Goal: Information Seeking & Learning: Learn about a topic

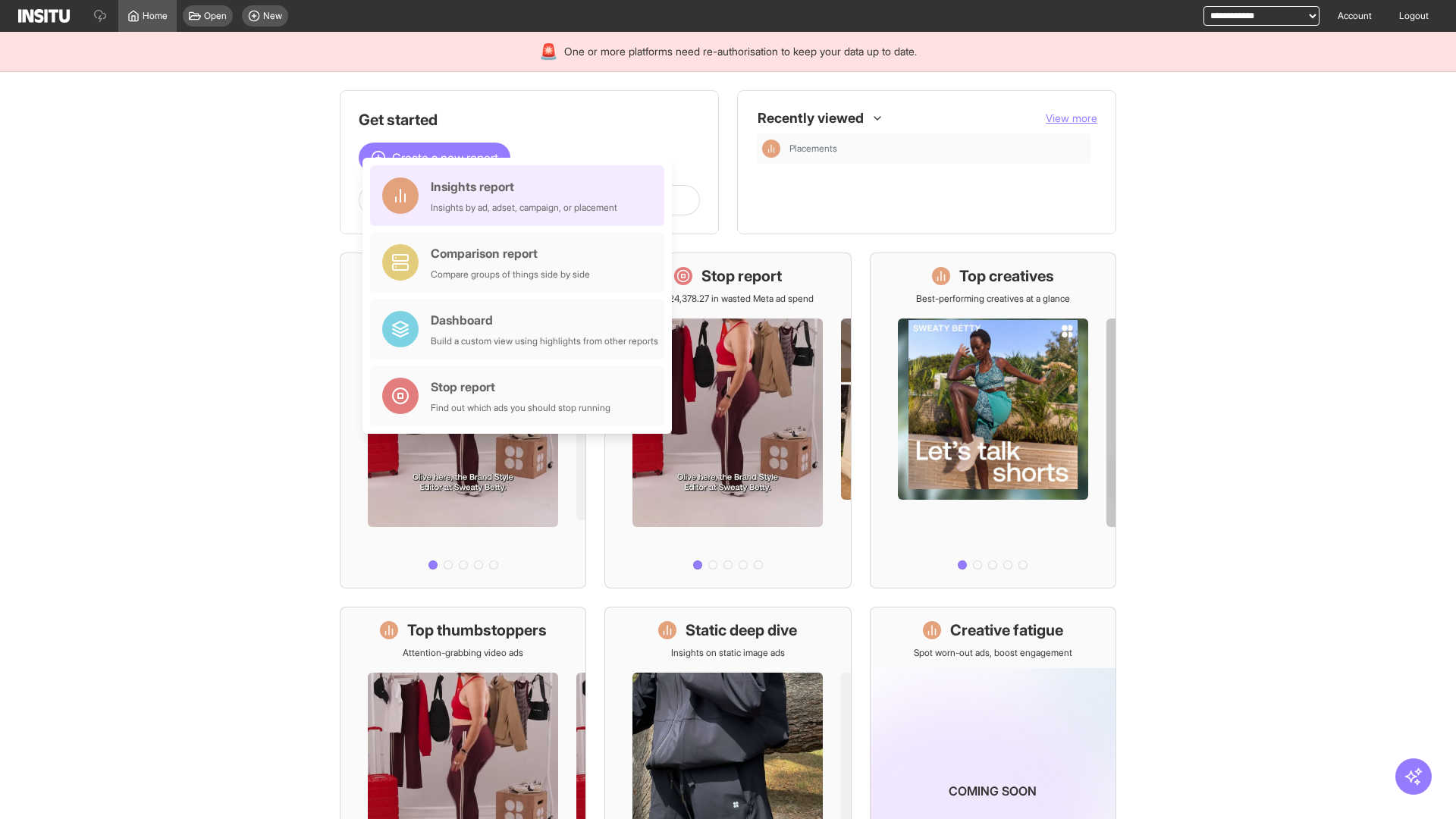
click at [521, 196] on div "Insights report Insights by ad, adset, campaign, or placement" at bounding box center [524, 196] width 187 height 36
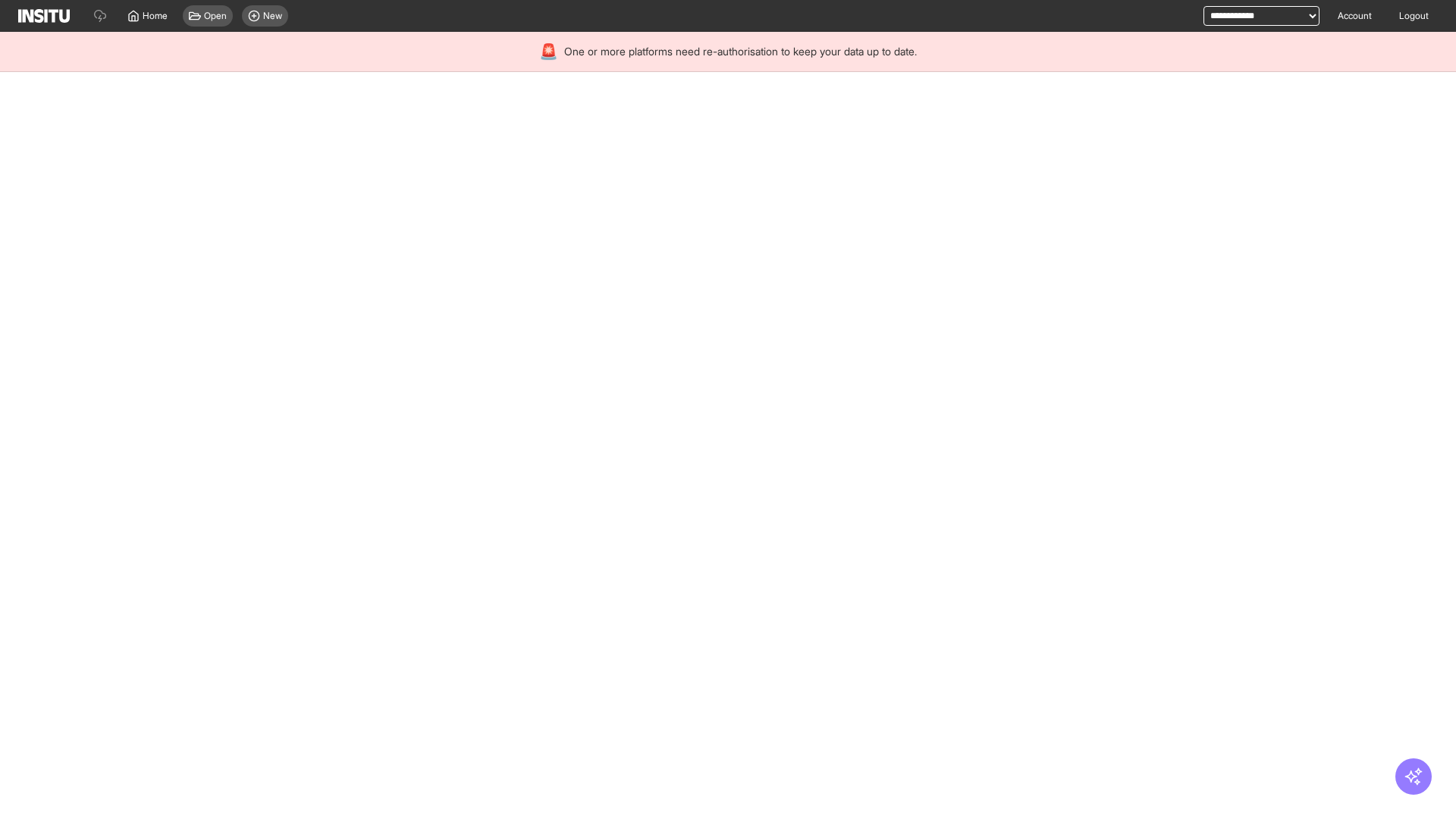
select select "**"
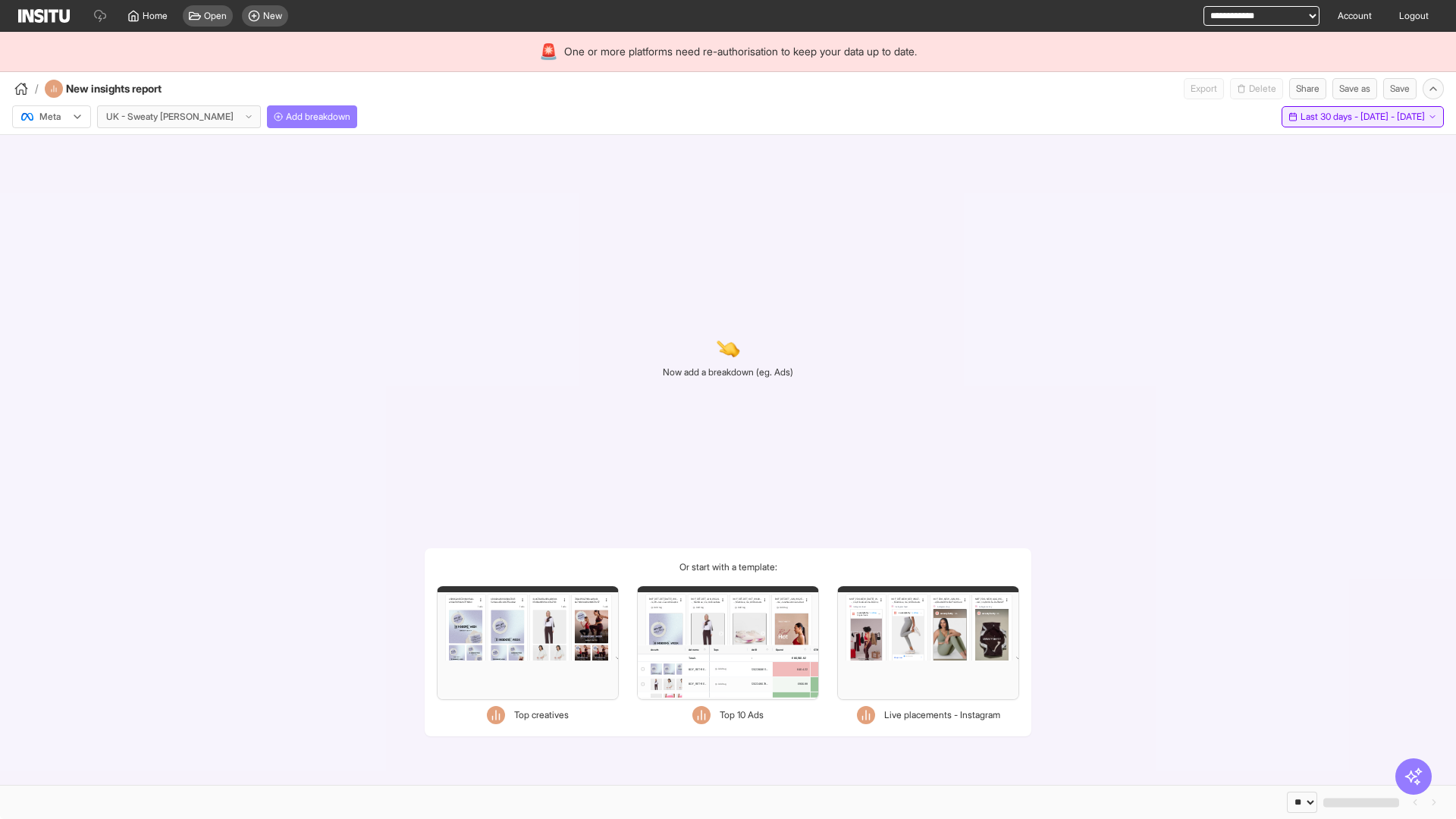
click at [1328, 117] on span "Last 30 days - [DATE] - [DATE]" at bounding box center [1363, 117] width 125 height 12
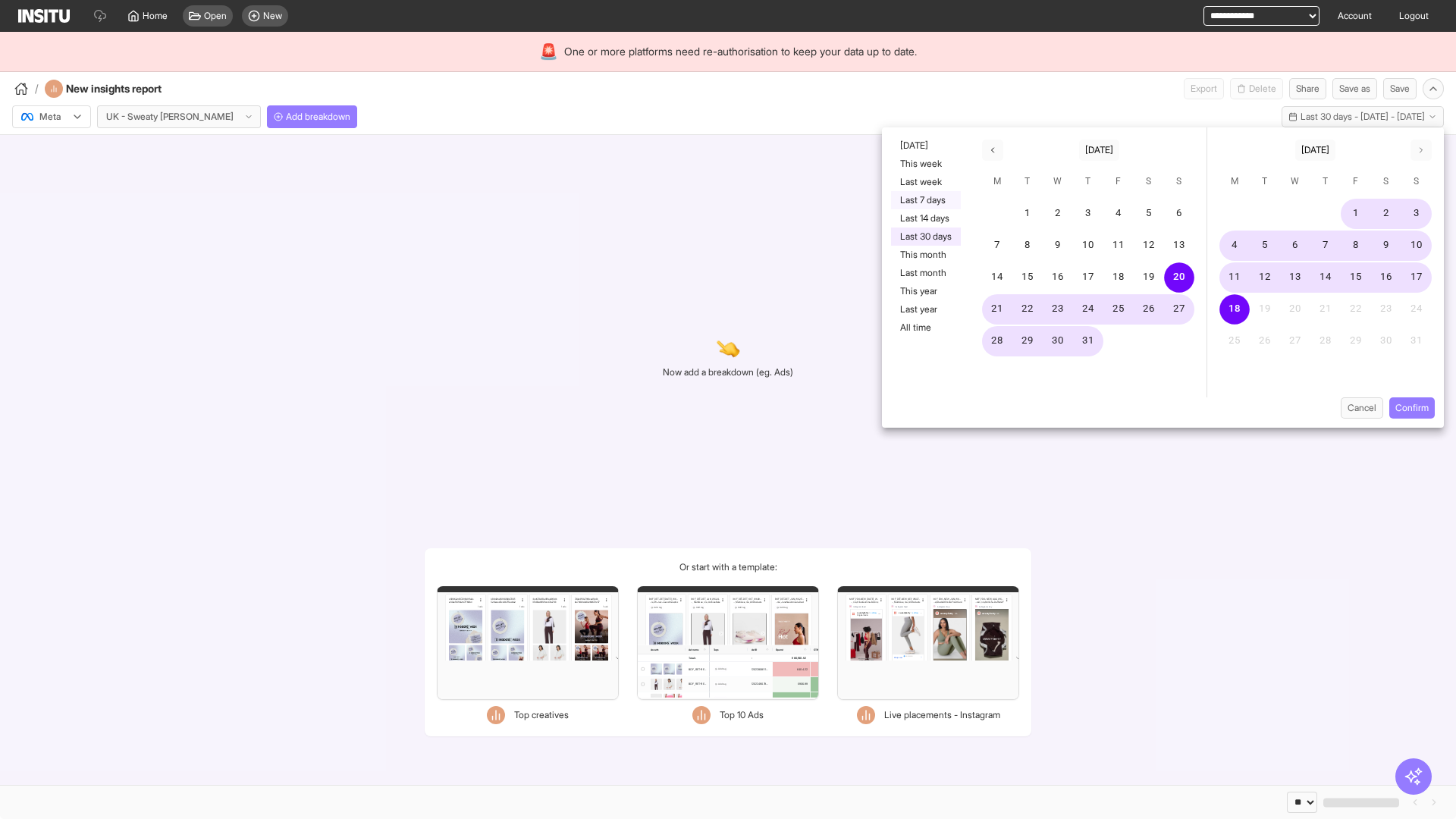
click at [925, 201] on button "Last 7 days" at bounding box center [926, 201] width 70 height 18
